Goal: Task Accomplishment & Management: Use online tool/utility

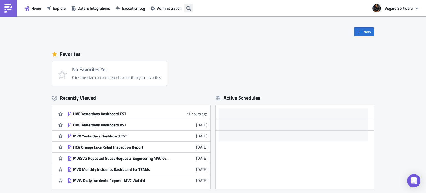
click at [191, 7] on button "button" at bounding box center [188, 8] width 8 height 8
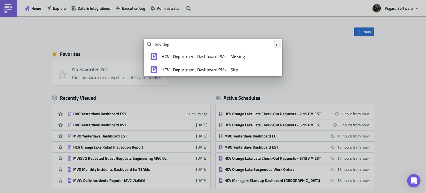
type input "hcv dep"
click at [339, 71] on body "Home Explore Data & Integrations Execution Log Administration Asgard Software N…" at bounding box center [213, 96] width 426 height 193
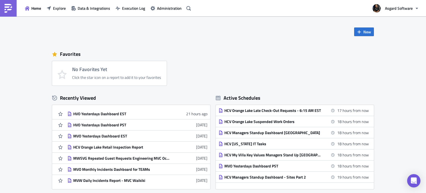
scroll to position [28, 0]
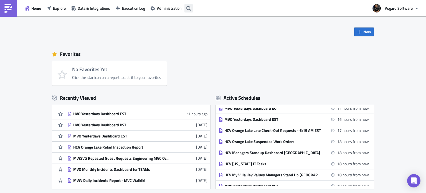
click at [189, 9] on icon "button" at bounding box center [188, 8] width 4 height 4
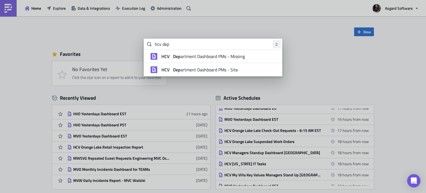
drag, startPoint x: 183, startPoint y: 69, endPoint x: 187, endPoint y: 70, distance: 3.9
click at [183, 70] on span "HCV Dep artment Dashboard PMs - Site" at bounding box center [199, 70] width 76 height 6
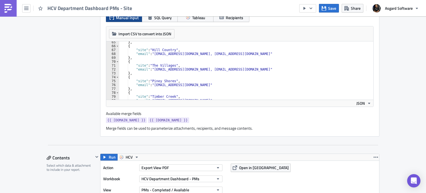
scroll to position [299, 0]
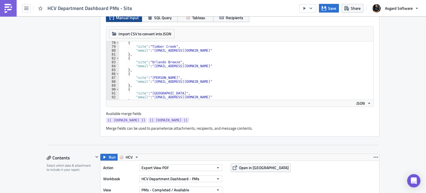
type textarea "{"
drag, startPoint x: 225, startPoint y: 71, endPoint x: 403, endPoint y: 73, distance: 178.2
